Goal: Task Accomplishment & Management: Manage account settings

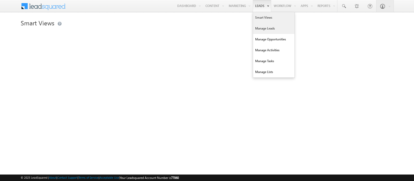
click at [260, 31] on link "Manage Leads" at bounding box center [273, 28] width 41 height 11
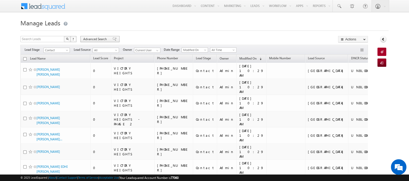
click at [90, 40] on span "Advanced Search" at bounding box center [95, 39] width 25 height 5
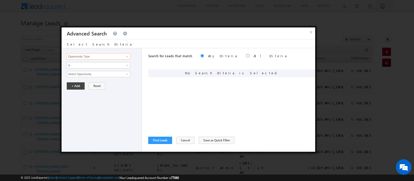
click at [115, 58] on input "Opportunity Type" at bounding box center [99, 56] width 64 height 6
click at [111, 68] on link "Focus Project" at bounding box center [99, 67] width 64 height 6
type input "Focus Project"
click at [108, 76] on input "text" at bounding box center [99, 74] width 64 height 6
click at [101, 66] on span "Is" at bounding box center [95, 65] width 56 height 5
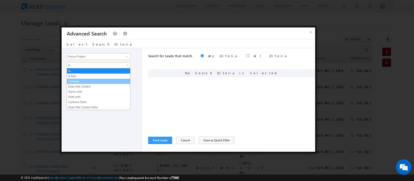
click at [99, 79] on link "Contains" at bounding box center [98, 81] width 63 height 5
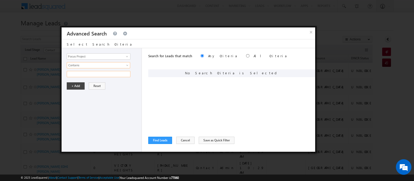
click at [99, 73] on input "text" at bounding box center [99, 74] width 64 height 6
type input "Masaar"
click at [80, 86] on button "+ Add" at bounding box center [76, 85] width 18 height 7
click at [162, 138] on button "Find Leads" at bounding box center [160, 140] width 24 height 7
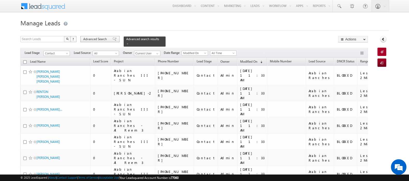
click at [93, 37] on span "Advanced Search" at bounding box center [95, 39] width 25 height 5
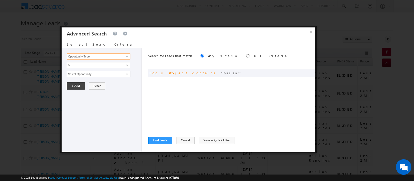
click at [103, 57] on input "Opportunity Type" at bounding box center [99, 56] width 64 height 6
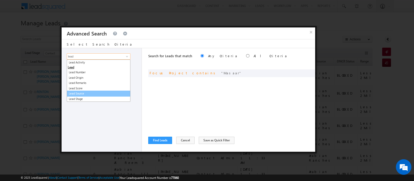
click at [82, 93] on link "Lead Source" at bounding box center [99, 94] width 64 height 6
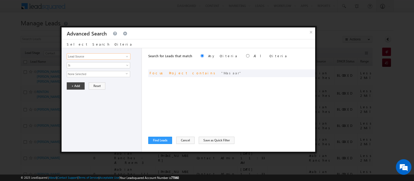
type input "Lead Source"
click at [108, 75] on span "None Selected" at bounding box center [96, 74] width 59 height 6
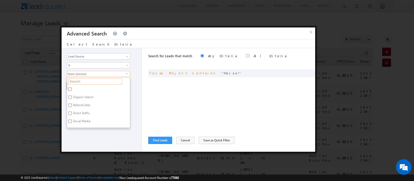
click at [97, 82] on input "text" at bounding box center [95, 81] width 54 height 6
type input "nd"
type input "n"
type input "nad"
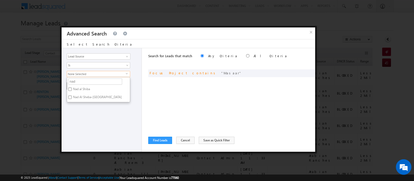
click at [83, 87] on label "Nad al Shiba" at bounding box center [81, 90] width 28 height 8
click at [72, 87] on input "Nad al Shiba" at bounding box center [69, 88] width 3 height 3
checkbox input "true"
click at [86, 98] on label "Nad Al Sheba-[GEOGRAPHIC_DATA]" at bounding box center [97, 98] width 60 height 8
click at [72, 98] on input "Nad Al Sheba-[GEOGRAPHIC_DATA]" at bounding box center [69, 96] width 3 height 3
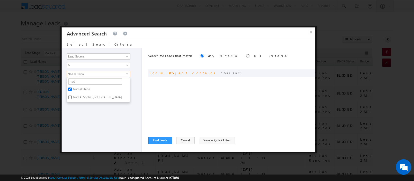
checkbox input "true"
click at [93, 126] on div "Opportunity Type Lead Activity Task Sales Group Prospect Id Address 1 Address 2…" at bounding box center [102, 99] width 80 height 103
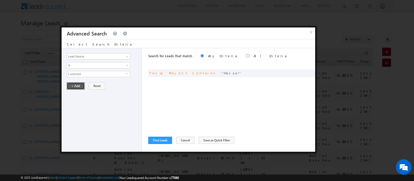
click at [73, 85] on button "+ Add" at bounding box center [76, 85] width 18 height 7
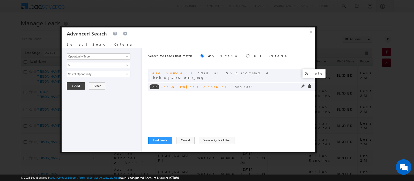
click at [309, 84] on span at bounding box center [310, 86] width 4 height 4
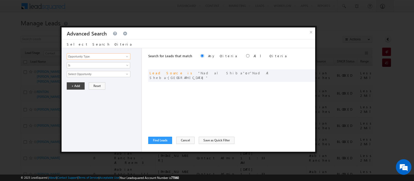
click at [85, 56] on input "Opportunity Type" at bounding box center [99, 56] width 64 height 6
click at [83, 66] on link "DNCR Status" at bounding box center [99, 67] width 64 height 6
type input "DNCR Status"
click at [80, 66] on span "Is" at bounding box center [95, 65] width 56 height 5
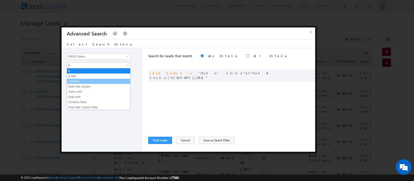
click at [81, 80] on link "Contains" at bounding box center [98, 81] width 63 height 5
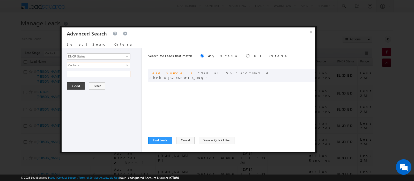
click at [80, 71] on input "text" at bounding box center [99, 74] width 64 height 6
type input "Un"
click at [76, 86] on button "+ Add" at bounding box center [76, 85] width 18 height 7
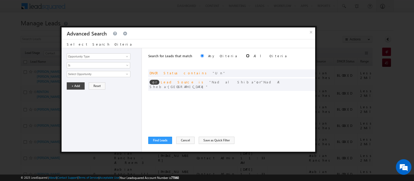
click at [246, 55] on input "radio" at bounding box center [247, 55] width 3 height 3
radio input "true"
click at [162, 140] on button "Find Leads" at bounding box center [160, 140] width 24 height 7
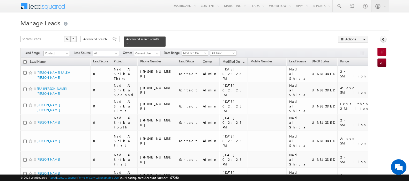
click at [25, 60] on input "checkbox" at bounding box center [24, 61] width 3 height 3
checkbox input "true"
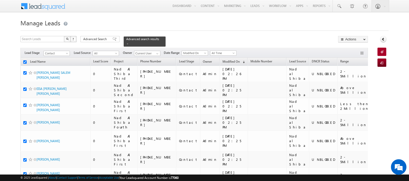
checkbox input "true"
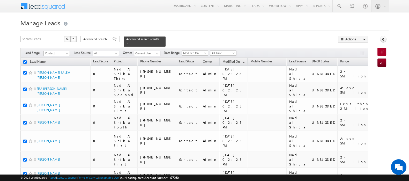
checkbox input "true"
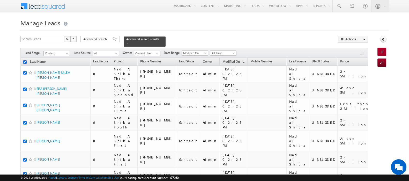
checkbox input "true"
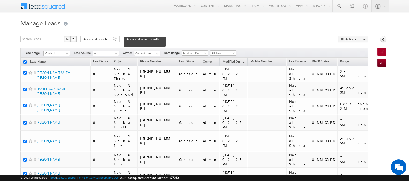
checkbox input "true"
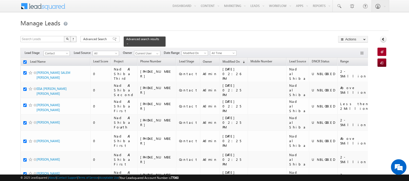
checkbox input "true"
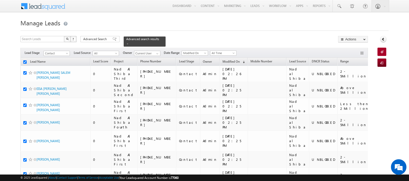
checkbox input "true"
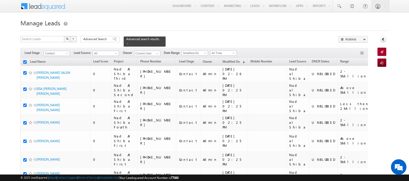
checkbox input "true"
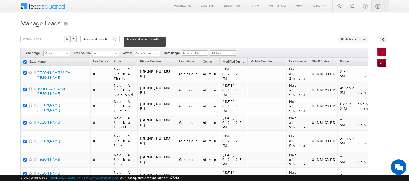
checkbox input "true"
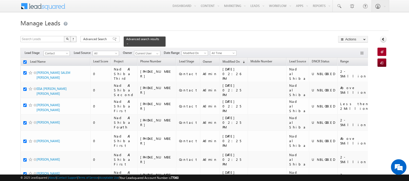
checkbox input "true"
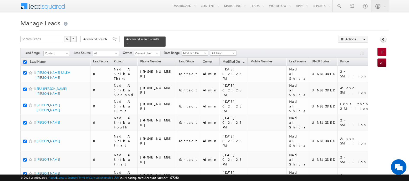
checkbox input "true"
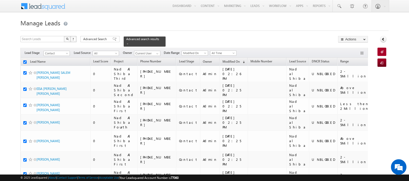
checkbox input "true"
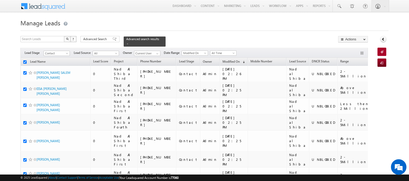
checkbox input "true"
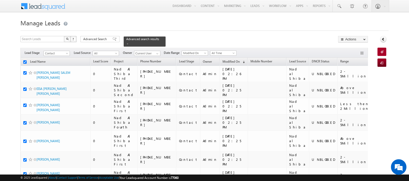
checkbox input "true"
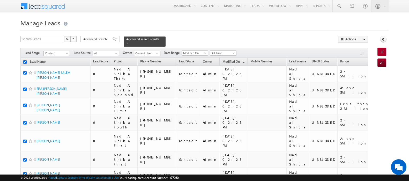
checkbox input "true"
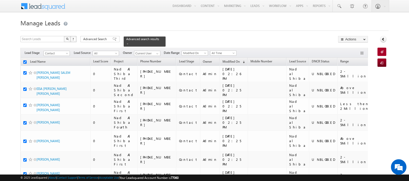
checkbox input "true"
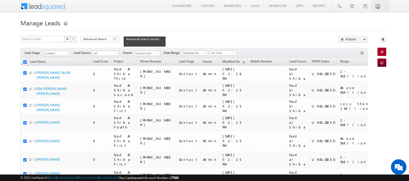
checkbox input "true"
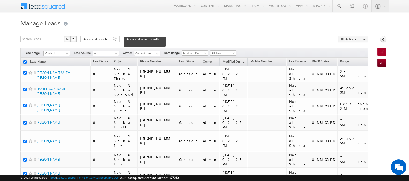
checkbox input "true"
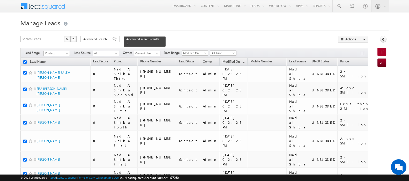
checkbox input "true"
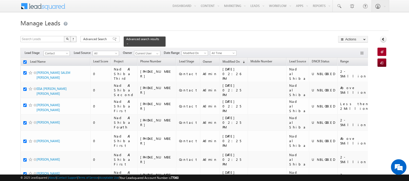
checkbox input "true"
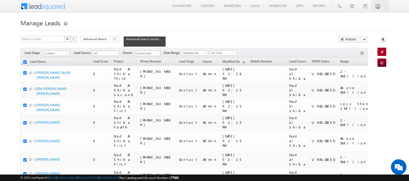
checkbox input "true"
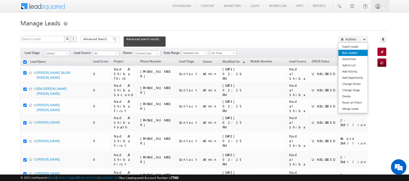
click at [352, 55] on link "Bulk Update" at bounding box center [352, 53] width 29 height 6
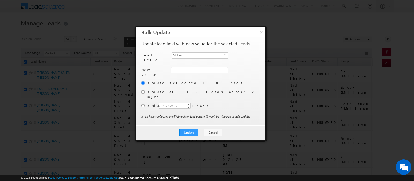
click at [184, 59] on div "Address [STREET_ADDRESS]" at bounding box center [200, 55] width 57 height 7
click at [182, 55] on span "Address 1" at bounding box center [198, 56] width 52 height 6
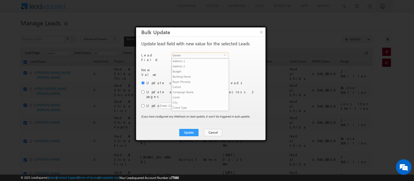
scroll to position [202, 0]
click at [184, 110] on li "Owner" at bounding box center [200, 112] width 56 height 5
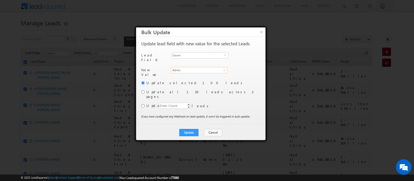
click at [183, 68] on input "Admin" at bounding box center [199, 70] width 56 height 6
click at [208, 87] on span "[EMAIL_ADDRESS][DOMAIN_NAME]" at bounding box center [196, 89] width 47 height 4
type input "[PERSON_NAME]"
click at [144, 90] on input "radio" at bounding box center [142, 91] width 3 height 3
radio input "true"
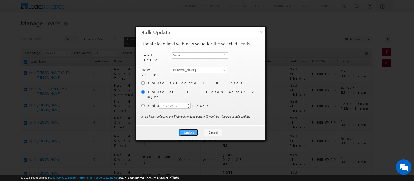
click at [195, 129] on button "Update" at bounding box center [188, 132] width 19 height 7
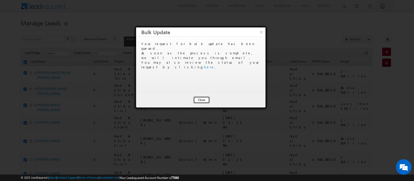
click at [203, 99] on button "Close" at bounding box center [201, 99] width 17 height 7
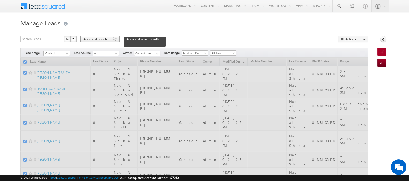
click at [93, 37] on span "Advanced Search" at bounding box center [95, 39] width 25 height 5
checkbox input "false"
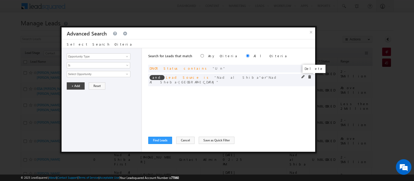
click at [309, 75] on span at bounding box center [310, 77] width 4 height 4
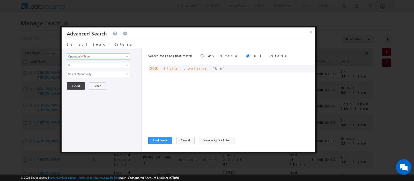
click at [116, 54] on input "Opportunity Type" at bounding box center [99, 56] width 64 height 6
click at [88, 72] on link "Lead Source" at bounding box center [99, 72] width 64 height 6
type input "Lead Source"
click at [86, 64] on span "Is" at bounding box center [95, 65] width 56 height 5
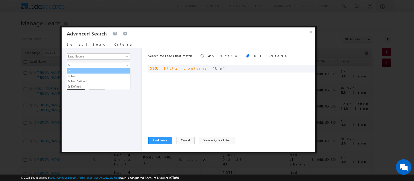
click at [82, 69] on link "Is" at bounding box center [98, 71] width 63 height 5
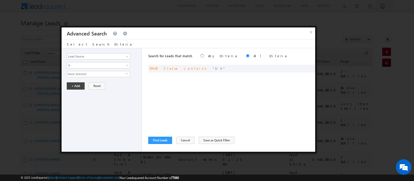
click at [82, 74] on span "None Selected" at bounding box center [96, 74] width 59 height 6
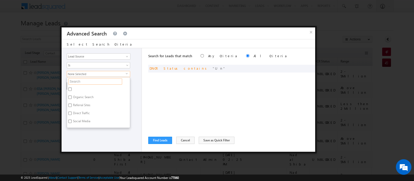
click at [83, 83] on input "text" at bounding box center [95, 81] width 54 height 6
type input "a"
type input "ara"
click at [82, 96] on label "Arabian Ranches" at bounding box center [84, 98] width 34 height 8
click at [72, 96] on input "Arabian Ranches" at bounding box center [69, 96] width 3 height 3
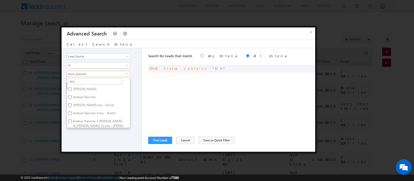
checkbox input "true"
click at [84, 82] on input "ara" at bounding box center [95, 81] width 54 height 6
type input "arabian r"
click at [70, 87] on input "Arabian Ranches 3.xlsx - Sheet1" at bounding box center [69, 88] width 3 height 3
checkbox input "true"
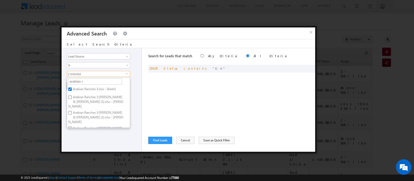
click at [69, 98] on label "Arabian Ranches 3 [PERSON_NAME] & [PERSON_NAME] (1).xlsx - [PERSON_NAME]" at bounding box center [98, 102] width 63 height 16
click at [69, 98] on input "Arabian Ranches 3 [PERSON_NAME] & [PERSON_NAME] (1).xlsx - [PERSON_NAME]" at bounding box center [69, 96] width 3 height 3
checkbox input "true"
click at [69, 111] on input "Arabian Ranches 3 [PERSON_NAME] & [PERSON_NAME] (1).xlsx - [PERSON_NAME]" at bounding box center [69, 112] width 3 height 3
checkbox input "true"
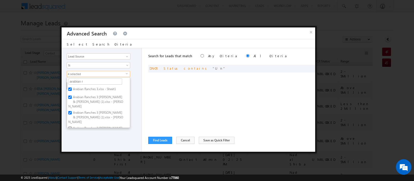
click at [69, 127] on input "Arabian Ranches 3 [PERSON_NAME] & [PERSON_NAME].xlsx - [PERSON_NAME]" at bounding box center [69, 128] width 3 height 3
checkbox input "true"
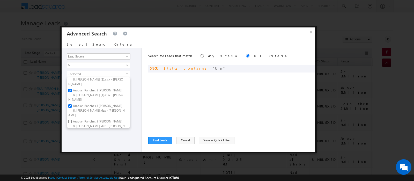
scroll to position [23, 0]
click at [69, 120] on input "Arabian Ranches 3 [PERSON_NAME] & [PERSON_NAME].xlsx - [PERSON_NAME]" at bounding box center [69, 121] width 3 height 3
checkbox input "true"
click at [69, 135] on input "Arabian Ranches New" at bounding box center [69, 136] width 3 height 3
checkbox input "true"
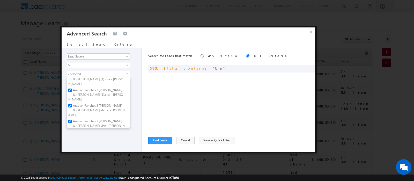
scroll to position [36, 0]
click at [69, 129] on input "arabian ranches 123 transfers till [DATE]" at bounding box center [69, 130] width 3 height 3
checkbox input "true"
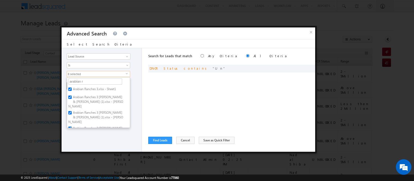
click at [112, 147] on div "Opportunity Type Lead Activity Task Sales Group Prospect Id Address 1 Address 2…" at bounding box center [102, 99] width 80 height 103
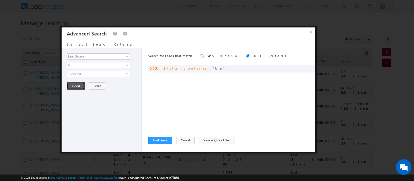
click at [75, 85] on button "+ Add" at bounding box center [76, 85] width 18 height 7
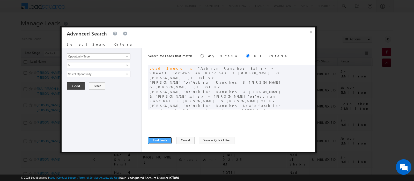
click at [164, 138] on button "Find Leads" at bounding box center [160, 140] width 24 height 7
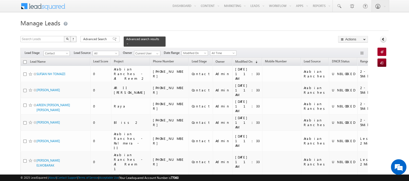
click at [25, 60] on input "checkbox" at bounding box center [24, 61] width 3 height 3
checkbox input "true"
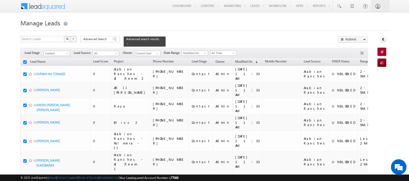
checkbox input "true"
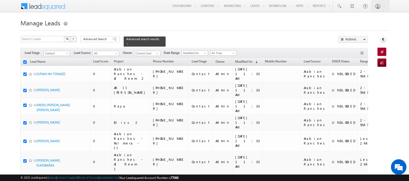
checkbox input "true"
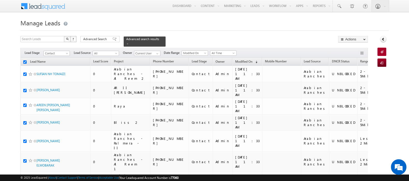
checkbox input "true"
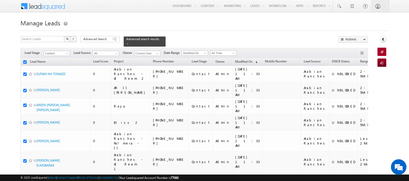
checkbox input "true"
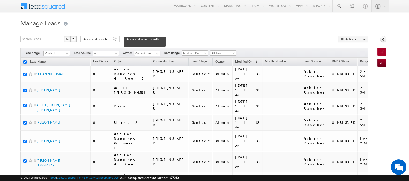
checkbox input "true"
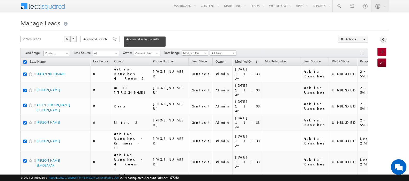
checkbox input "true"
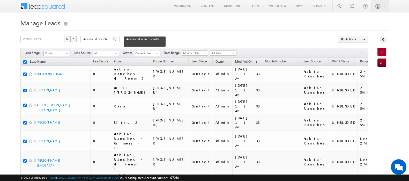
checkbox input "true"
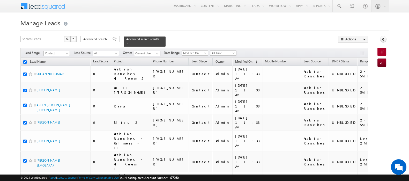
checkbox input "true"
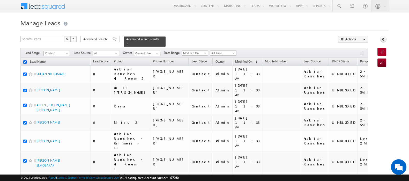
checkbox input "true"
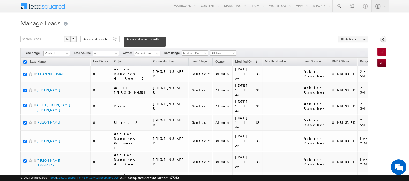
checkbox input "true"
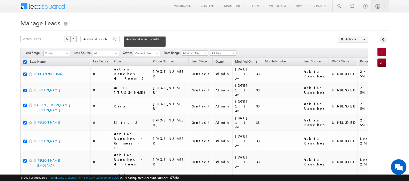
checkbox input "true"
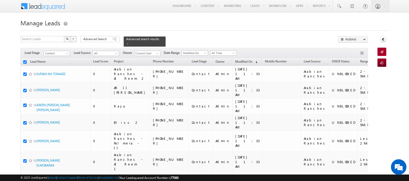
checkbox input "true"
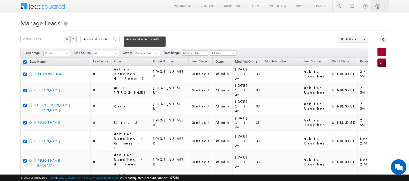
checkbox input "true"
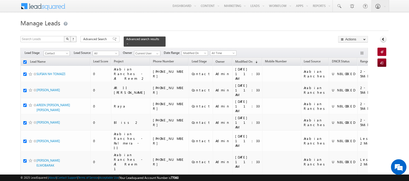
checkbox input "true"
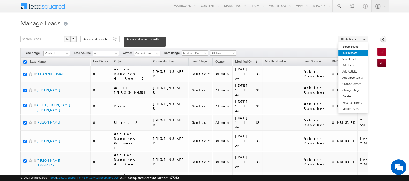
click at [351, 54] on link "Bulk Update" at bounding box center [352, 53] width 29 height 6
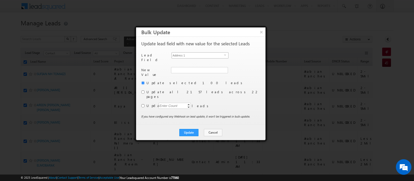
click at [220, 54] on span "Address 1" at bounding box center [198, 56] width 52 height 6
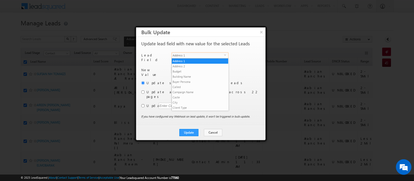
scroll to position [202, 0]
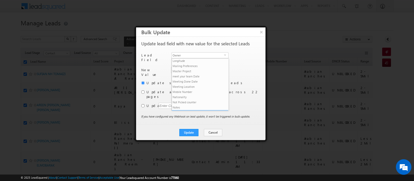
click at [191, 110] on li "Owner" at bounding box center [200, 112] width 56 height 5
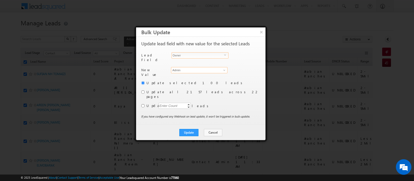
click at [181, 68] on input "Admin" at bounding box center [199, 70] width 56 height 6
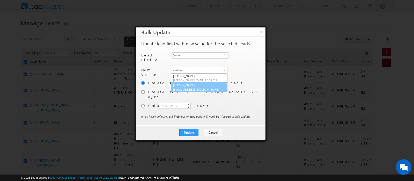
click at [188, 84] on link "[PERSON_NAME] [EMAIL_ADDRESS][DOMAIN_NAME]" at bounding box center [199, 87] width 56 height 10
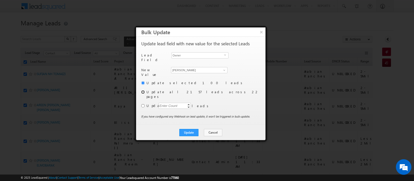
click at [142, 91] on input "radio" at bounding box center [142, 91] width 3 height 3
click at [143, 91] on input "radio" at bounding box center [142, 91] width 3 height 3
click at [143, 96] on div "Update selected 100 leads Update all 2157 leads across 22 pages Update Enter Co…" at bounding box center [200, 97] width 118 height 34
click at [143, 104] on input "radio" at bounding box center [142, 105] width 3 height 3
click at [170, 103] on div "Enter Count" at bounding box center [169, 106] width 20 height 6
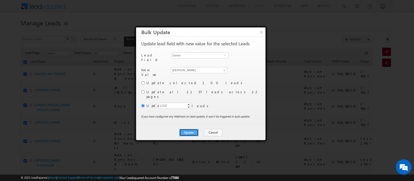
click at [189, 129] on button "Update" at bounding box center [188, 132] width 19 height 7
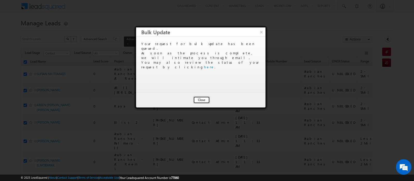
click at [202, 99] on button "Close" at bounding box center [201, 99] width 17 height 7
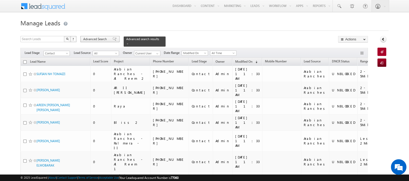
click at [102, 40] on span "Advanced Search" at bounding box center [95, 39] width 25 height 5
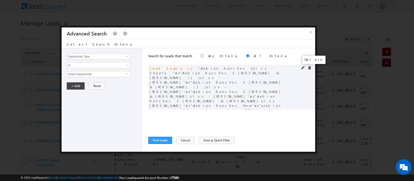
click at [309, 69] on span at bounding box center [310, 68] width 4 height 4
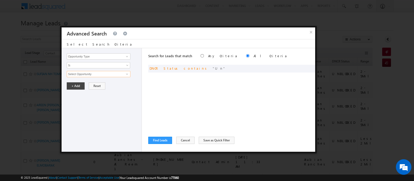
click at [113, 73] on input "Select Opportunity" at bounding box center [99, 74] width 64 height 6
click at [97, 55] on input "Opportunity Type" at bounding box center [99, 56] width 64 height 6
click at [81, 71] on link "Lead Source" at bounding box center [99, 72] width 64 height 6
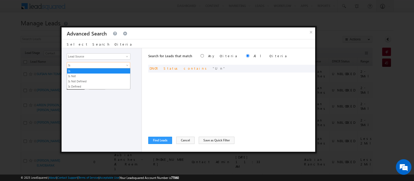
click at [79, 64] on span "Is" at bounding box center [95, 65] width 56 height 5
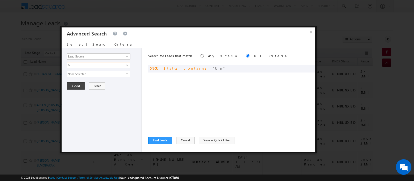
click at [80, 75] on span "None Selected" at bounding box center [96, 74] width 59 height 6
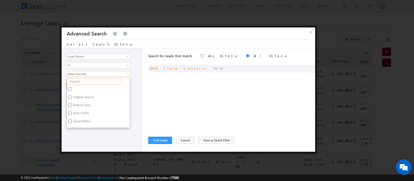
click at [82, 83] on input "text" at bounding box center [95, 81] width 54 height 6
click at [71, 90] on input "Damac Hills 2" at bounding box center [69, 88] width 3 height 3
click at [72, 99] on label "Damac Hills 1" at bounding box center [81, 98] width 29 height 8
click at [72, 99] on input "Damac Hills 1" at bounding box center [69, 96] width 3 height 3
click at [84, 89] on label "Damac Hills 2" at bounding box center [81, 90] width 29 height 8
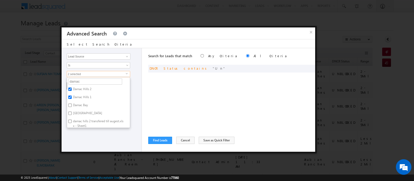
click at [72, 89] on input "Damac Hills 2" at bounding box center [69, 88] width 3 height 3
click at [83, 94] on label "Damac Hills 1" at bounding box center [81, 98] width 29 height 8
click at [72, 95] on input "Damac Hills 1" at bounding box center [69, 96] width 3 height 3
click at [76, 79] on input "damac" at bounding box center [95, 81] width 54 height 6
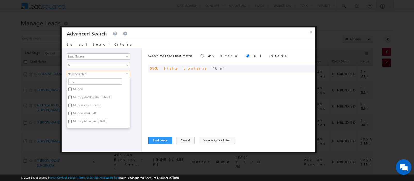
click at [77, 88] on label "Mudon" at bounding box center [77, 90] width 21 height 8
click at [72, 88] on input "Mudon" at bounding box center [69, 88] width 3 height 3
click at [83, 104] on label "Mudon.xlsx - Sheet1" at bounding box center [86, 106] width 39 height 8
click at [72, 104] on input "Mudon.xlsx - Sheet1" at bounding box center [69, 104] width 3 height 3
click at [83, 112] on label "Mudon 2024 SVR" at bounding box center [84, 114] width 34 height 8
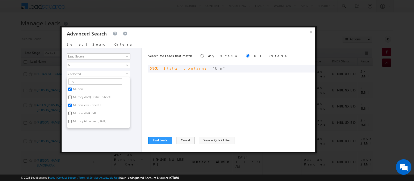
click at [72, 112] on input "Mudon 2024 SVR" at bounding box center [69, 113] width 3 height 3
click at [83, 120] on label "Murooj Al Furjan. [DATE]" at bounding box center [89, 122] width 45 height 8
click at [72, 120] on input "Murooj Al Furjan. [DATE]" at bounding box center [69, 121] width 3 height 3
click at [83, 120] on label "Murooj Al Furjan. [DATE]" at bounding box center [89, 120] width 45 height 8
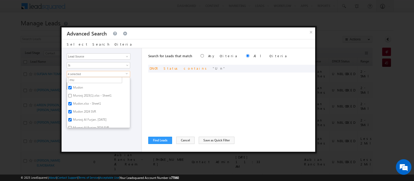
click at [72, 120] on input "Murooj Al Furjan. [DATE]" at bounding box center [69, 119] width 3 height 3
click at [95, 134] on div "Opportunity Type Lead Activity Task Sales Group Prospect Id Address 1 Address 2…" at bounding box center [102, 99] width 80 height 103
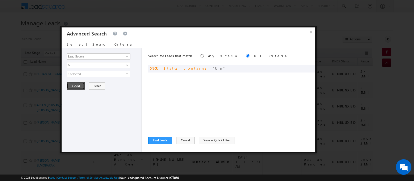
click at [75, 83] on button "+ Add" at bounding box center [76, 85] width 18 height 7
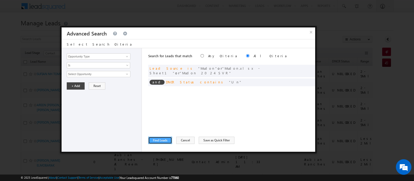
click at [160, 140] on button "Find Leads" at bounding box center [160, 140] width 24 height 7
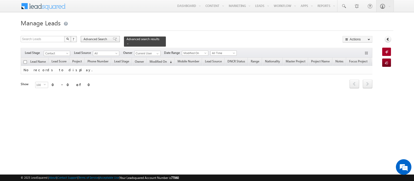
click at [109, 38] on div "Advanced Search" at bounding box center [100, 39] width 39 height 6
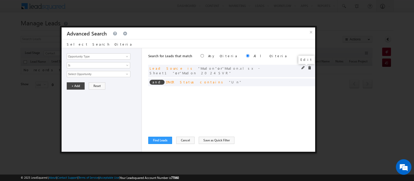
click at [303, 67] on span at bounding box center [303, 68] width 4 height 4
click at [310, 68] on span at bounding box center [310, 68] width 4 height 4
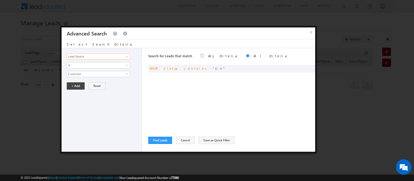
click at [103, 55] on input "Lead Source" at bounding box center [99, 56] width 64 height 6
click at [93, 73] on link "Lead Source" at bounding box center [99, 72] width 64 height 6
click at [91, 74] on span "None Selected" at bounding box center [96, 74] width 59 height 6
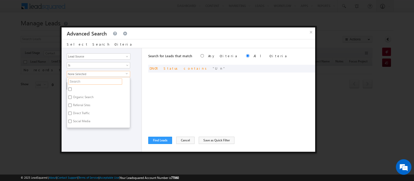
click at [90, 82] on input "text" at bounding box center [95, 81] width 54 height 6
click at [91, 86] on label "DOWNTOWN [GEOGRAPHIC_DATA]" at bounding box center [97, 90] width 60 height 8
click at [72, 87] on input "DOWNTOWN [GEOGRAPHIC_DATA]" at bounding box center [69, 88] width 3 height 3
click at [93, 98] on label "INDG_DOWNTOWN_2025" at bounding box center [90, 98] width 46 height 8
click at [72, 98] on input "INDG_DOWNTOWN_2025" at bounding box center [69, 96] width 3 height 3
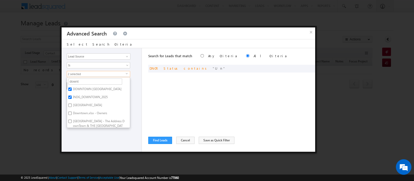
click at [93, 107] on label "[GEOGRAPHIC_DATA]" at bounding box center [87, 106] width 40 height 8
click at [72, 107] on input "[GEOGRAPHIC_DATA]" at bounding box center [69, 104] width 3 height 3
click at [94, 112] on label "Downtown.xlsx - Owners" at bounding box center [89, 114] width 45 height 8
click at [72, 112] on input "Downtown.xlsx - Owners" at bounding box center [69, 113] width 3 height 3
drag, startPoint x: 99, startPoint y: 116, endPoint x: 94, endPoint y: 112, distance: 6.2
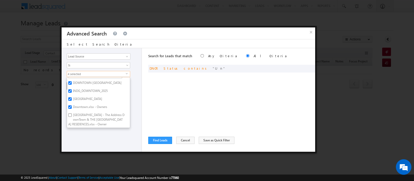
click at [94, 112] on label "[GEOGRAPHIC_DATA] - The Address DownTown & THE [GEOGRAPHIC_DATA] RESIDENCES.xls…" at bounding box center [98, 120] width 63 height 16
click at [72, 113] on input "[GEOGRAPHIC_DATA] - The Address DownTown & THE [GEOGRAPHIC_DATA] RESIDENCES.xls…" at bounding box center [69, 114] width 3 height 3
click at [93, 106] on label "Downtown Views.xlsx - Own" at bounding box center [92, 108] width 50 height 8
click at [72, 106] on input "Downtown Views.xlsx - Own" at bounding box center [69, 107] width 3 height 3
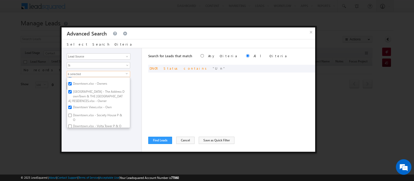
click at [93, 112] on label "Downtown.xlsx - Society House P & O" at bounding box center [98, 117] width 63 height 11
click at [72, 114] on input "Downtown.xlsx - Society House P & O" at bounding box center [69, 115] width 3 height 3
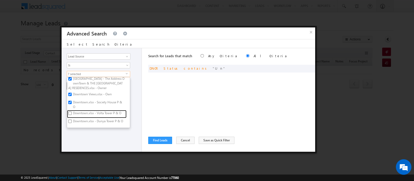
click at [93, 111] on label "Downtown.xlsx - Volta Tower P & O" at bounding box center [97, 114] width 60 height 8
click at [72, 112] on input "Downtown.xlsx - Volta Tower P & O" at bounding box center [69, 113] width 3 height 3
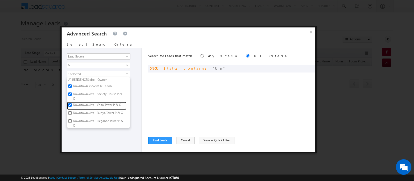
click at [93, 110] on label "Downtown.xlsx - Volta Tower P & O" at bounding box center [97, 106] width 60 height 8
click at [72, 107] on input "Downtown.xlsx - Volta Tower P & O" at bounding box center [69, 104] width 3 height 3
click at [73, 103] on label "Downtown.xlsx - Volta Tower P & O" at bounding box center [97, 102] width 60 height 8
click at [72, 103] on input "Downtown.xlsx - Volta Tower P & O" at bounding box center [69, 101] width 3 height 3
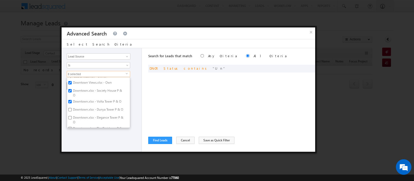
click at [76, 112] on label "Downtown.xlsx - Dunya Tower P & O" at bounding box center [97, 110] width 61 height 8
click at [72, 111] on input "Downtown.xlsx - Dunya Tower P & O" at bounding box center [69, 109] width 3 height 3
click at [79, 122] on label "Downtown.xlsx - Elegance Tower P & O" at bounding box center [98, 119] width 63 height 11
click at [72, 119] on input "Downtown.xlsx - Elegance Tower P & O" at bounding box center [69, 117] width 3 height 3
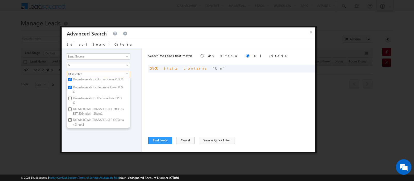
click at [77, 99] on label "Downtown.xlsx - The Residence P & O" at bounding box center [98, 100] width 63 height 11
click at [72, 99] on input "Downtown.xlsx - The Residence P & O" at bounding box center [69, 98] width 3 height 3
click at [82, 108] on label "DOWNTOWN TRANSFER TILL 30 AUGEST 2024.xlsx - Sheet1" at bounding box center [98, 111] width 63 height 11
click at [72, 108] on input "DOWNTOWN TRANSFER TILL 30 AUGEST 2024.xlsx - Sheet1" at bounding box center [69, 108] width 3 height 3
click at [84, 121] on label "DOWNTOWN TRANSFER SEP OCT.xlsx - Sheet1" at bounding box center [98, 122] width 63 height 11
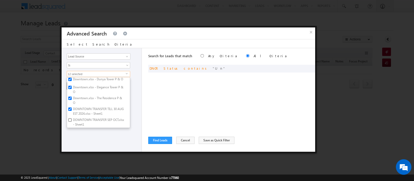
click at [72, 121] on input "DOWNTOWN TRANSFER SEP OCT.xlsx - Sheet1" at bounding box center [69, 119] width 3 height 3
click at [74, 132] on div "Opportunity Type Lead Activity Task Sales Group Prospect Id Address 1 Address 2…" at bounding box center [102, 99] width 80 height 103
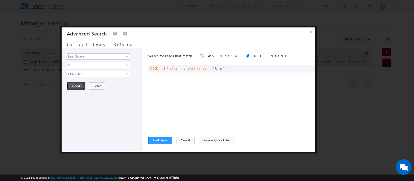
click at [71, 86] on button "+ Add" at bounding box center [76, 85] width 18 height 7
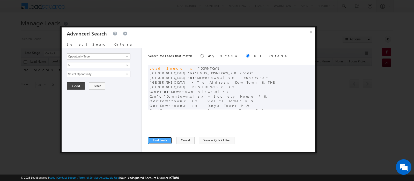
click at [159, 139] on button "Find Leads" at bounding box center [160, 140] width 24 height 7
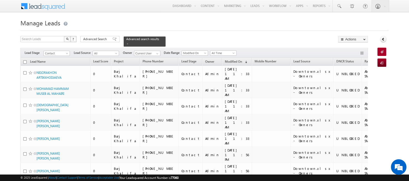
click at [25, 60] on input "checkbox" at bounding box center [24, 61] width 3 height 3
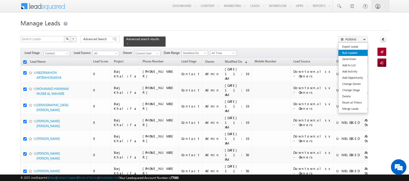
click at [345, 52] on link "Bulk Update" at bounding box center [352, 53] width 29 height 6
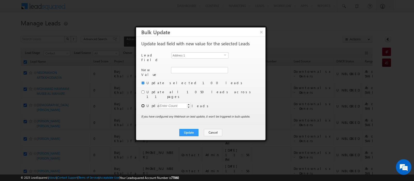
click at [142, 104] on input "radio" at bounding box center [142, 105] width 3 height 3
click at [162, 103] on div "Enter Count" at bounding box center [169, 106] width 20 height 6
click at [197, 54] on span "Address 1" at bounding box center [198, 56] width 52 height 6
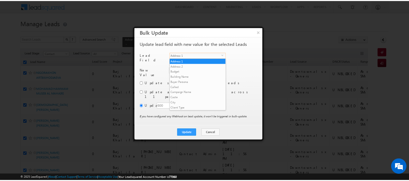
scroll to position [202, 0]
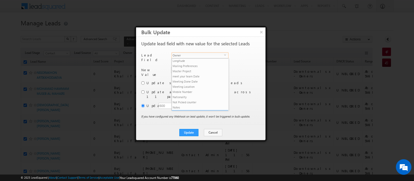
click at [195, 110] on li "Owner" at bounding box center [200, 112] width 56 height 5
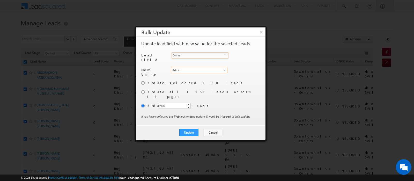
click at [177, 69] on input "Admin" at bounding box center [199, 70] width 56 height 6
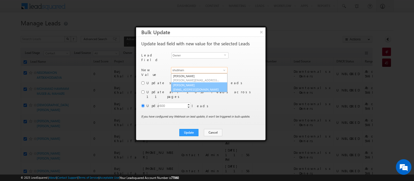
click at [191, 87] on span "[EMAIL_ADDRESS][DOMAIN_NAME]" at bounding box center [196, 89] width 47 height 4
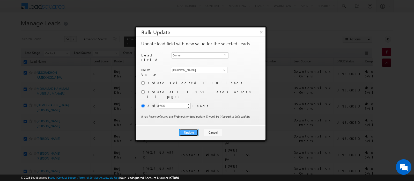
click at [194, 129] on button "Update" at bounding box center [188, 132] width 19 height 7
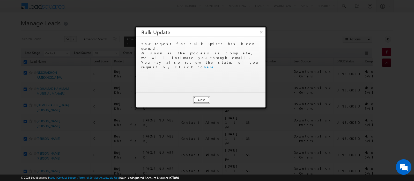
click at [197, 99] on button "Close" at bounding box center [201, 99] width 17 height 7
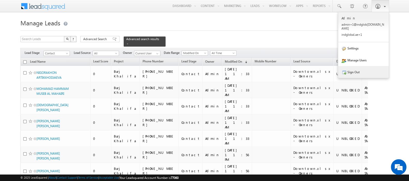
click at [362, 68] on link "Sign Out" at bounding box center [363, 72] width 51 height 12
